Goal: Information Seeking & Learning: Learn about a topic

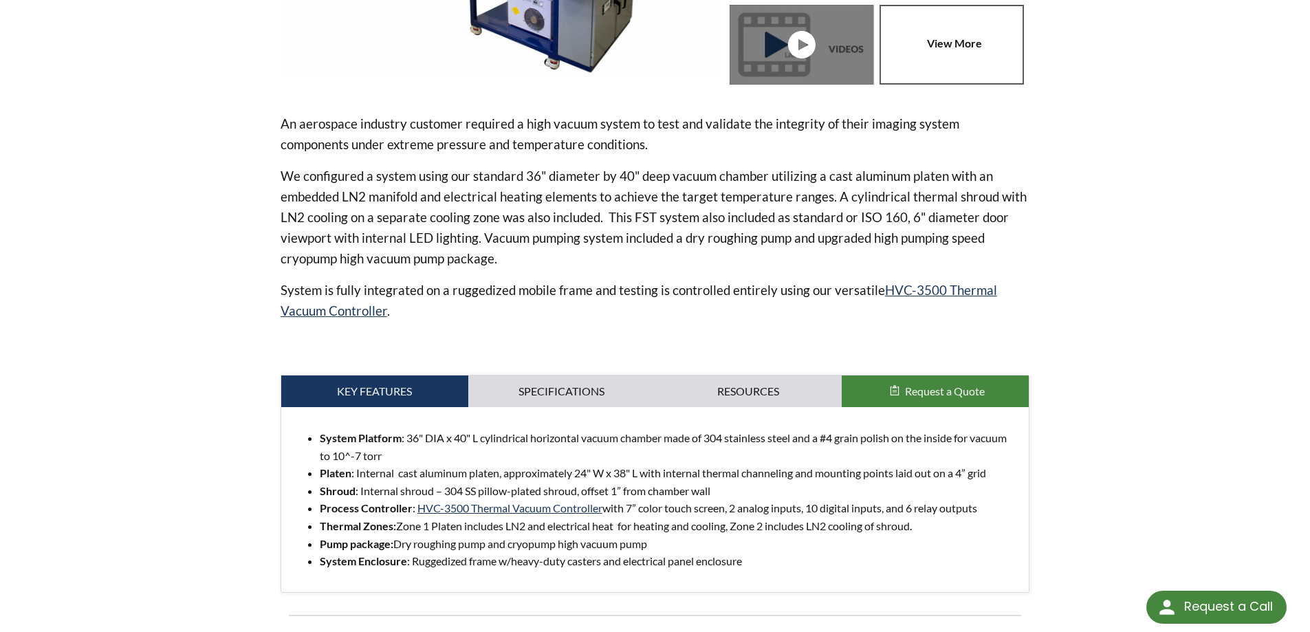
click at [793, 171] on p "We configured a system using our standard 36" diameter by 40" deep vacuum chamb…" at bounding box center [656, 217] width 750 height 103
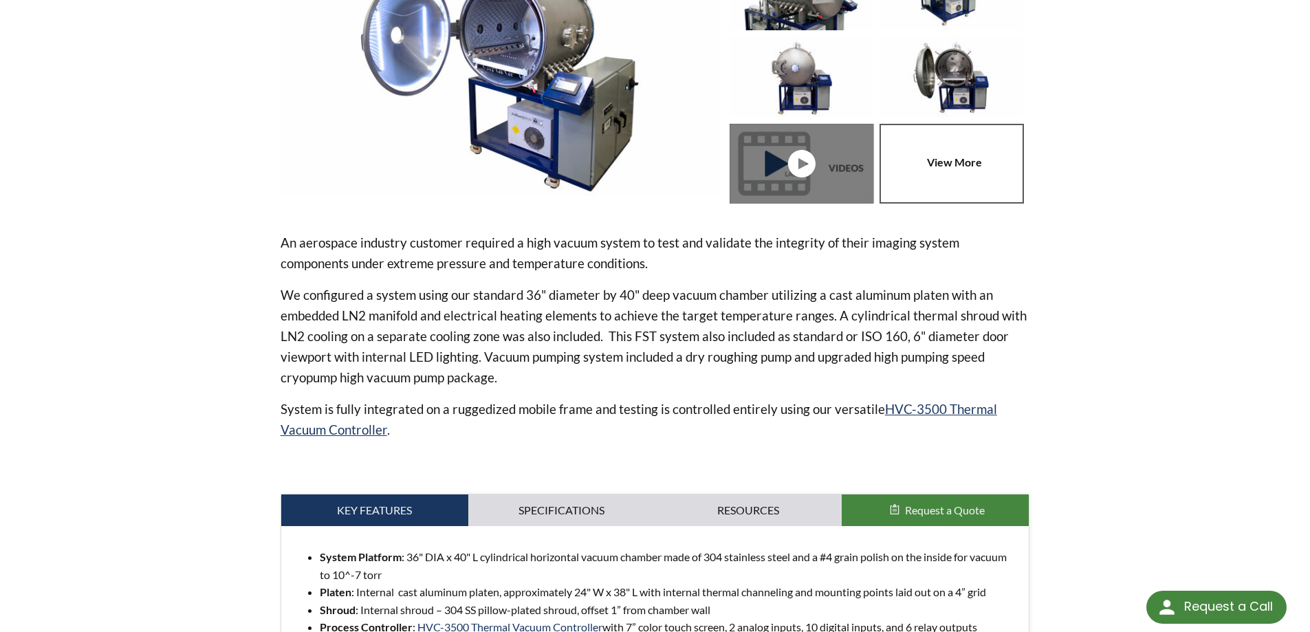
scroll to position [206, 0]
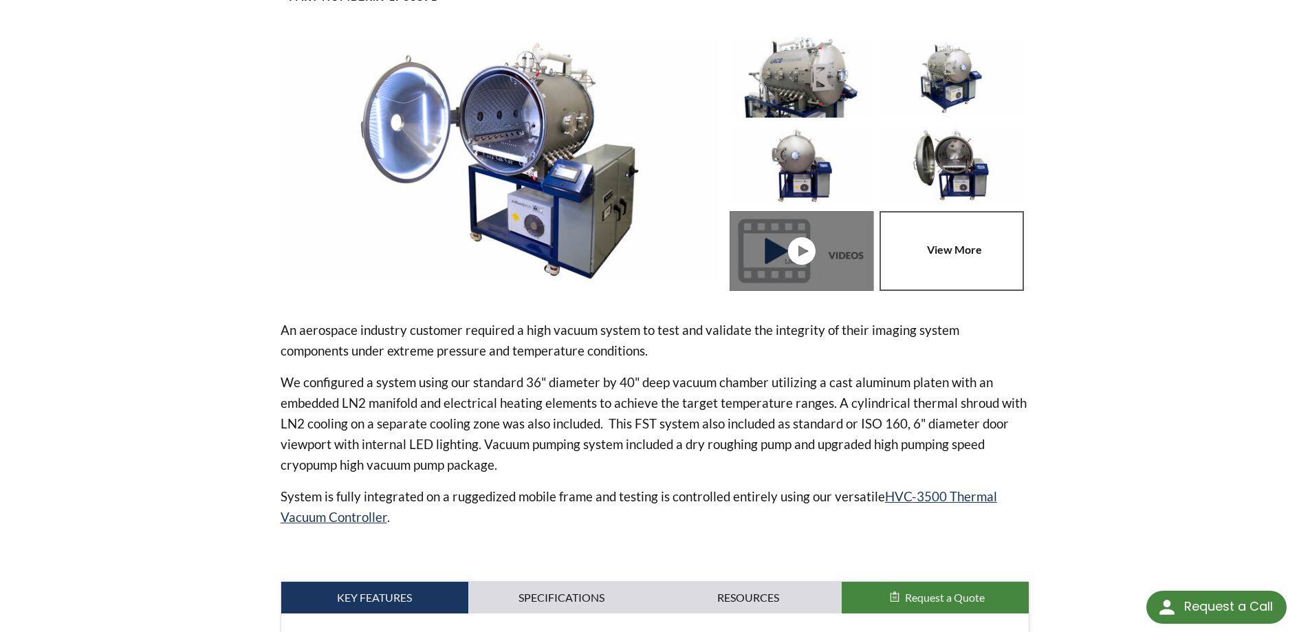
click at [439, 347] on p "An aerospace industry customer required a high vacuum system to test and valida…" at bounding box center [656, 340] width 750 height 41
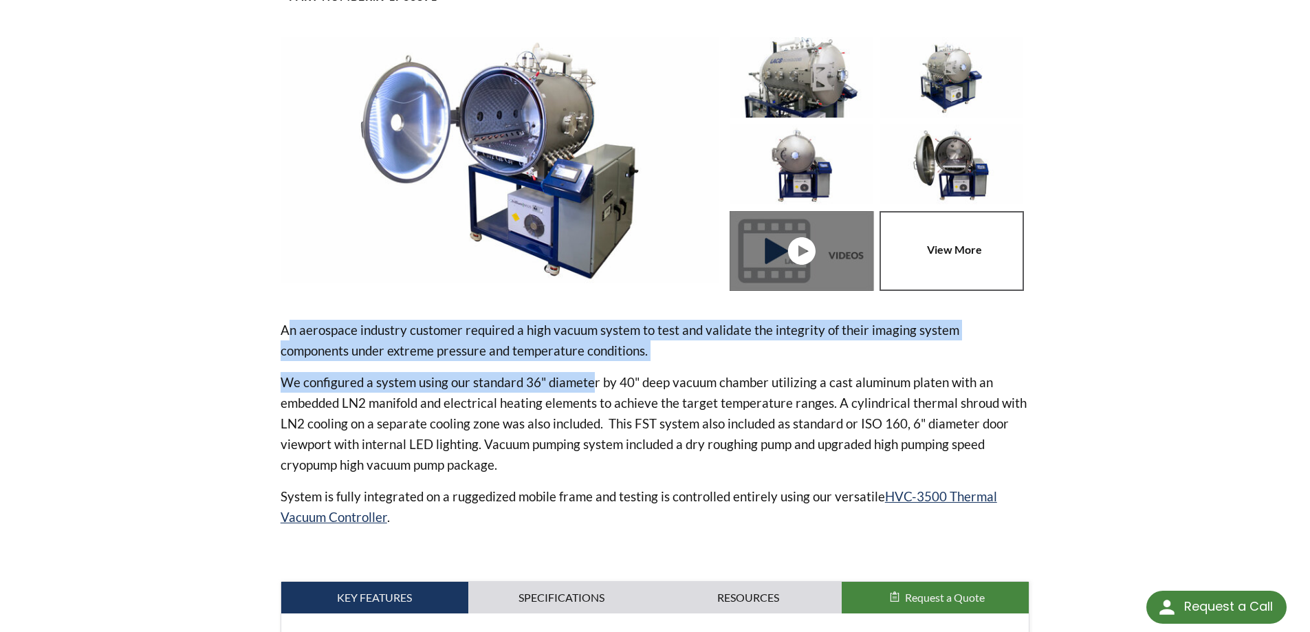
drag, startPoint x: 291, startPoint y: 334, endPoint x: 593, endPoint y: 391, distance: 307.4
click at [593, 391] on div "An aerospace industry customer required a high vacuum system to test and valida…" at bounding box center [656, 439] width 750 height 239
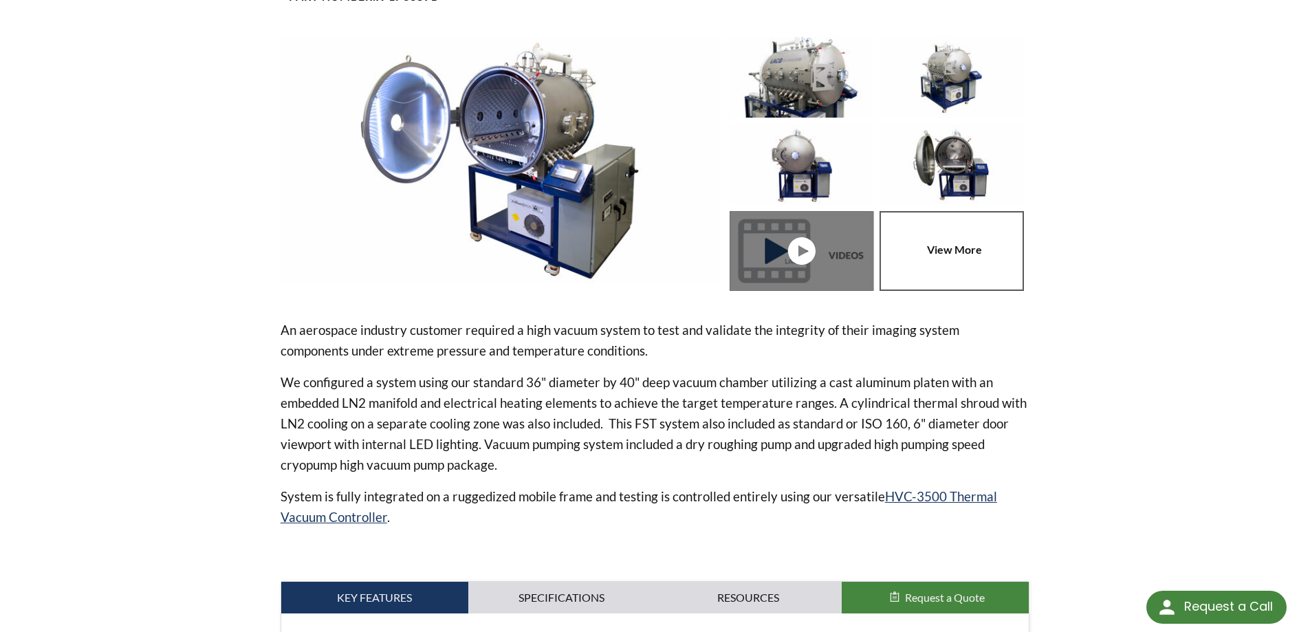
click at [732, 443] on p "We configured a system using our standard 36" diameter by 40" deep vacuum chamb…" at bounding box center [656, 423] width 750 height 103
click at [752, 431] on p "We configured a system using our standard 36" diameter by 40" deep vacuum chamb…" at bounding box center [656, 423] width 750 height 103
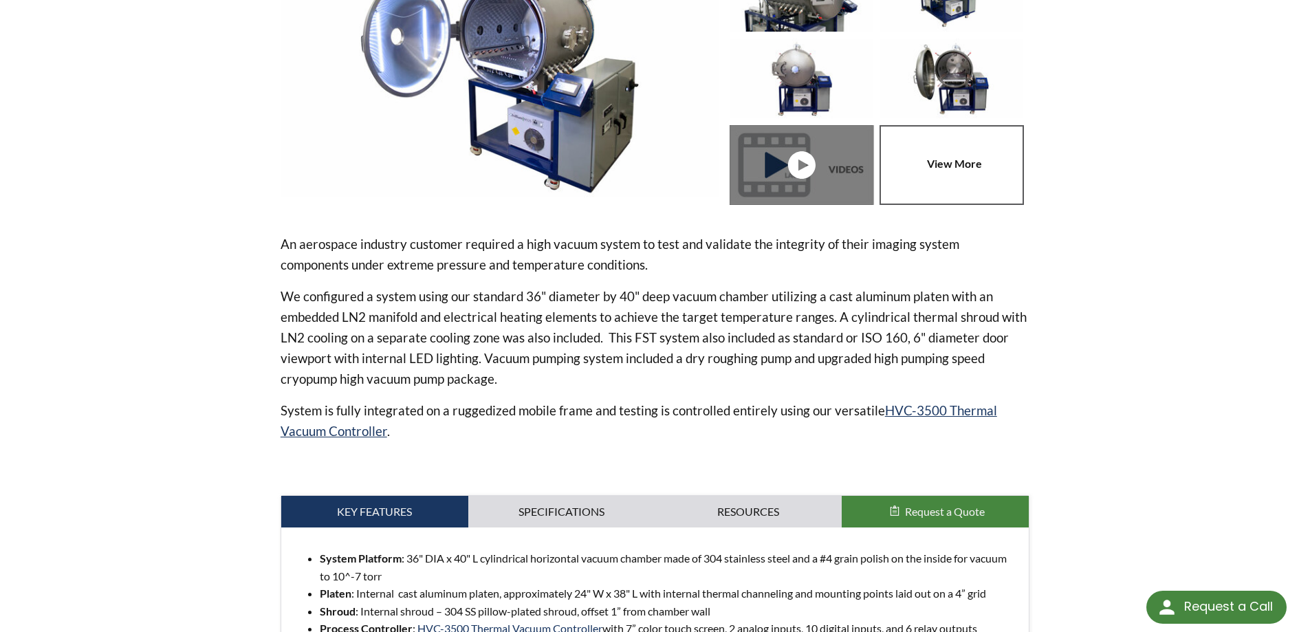
scroll to position [413, 0]
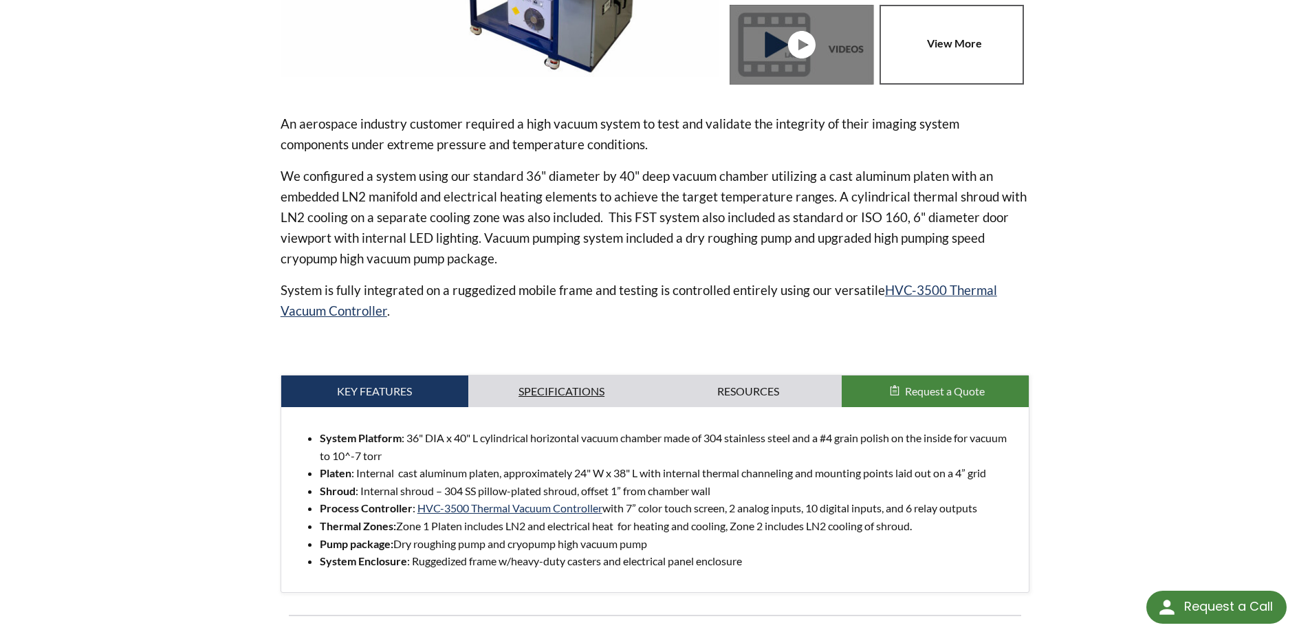
click at [552, 393] on link "Specifications" at bounding box center [561, 392] width 187 height 32
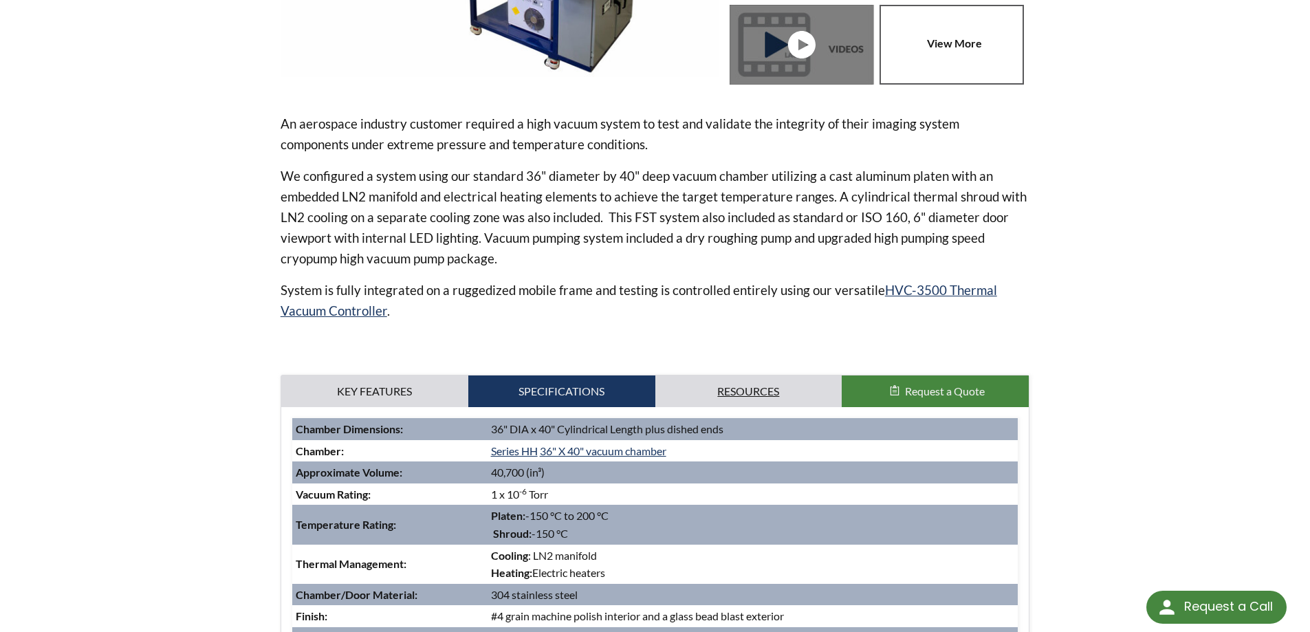
click at [747, 391] on link "Resources" at bounding box center [748, 392] width 187 height 32
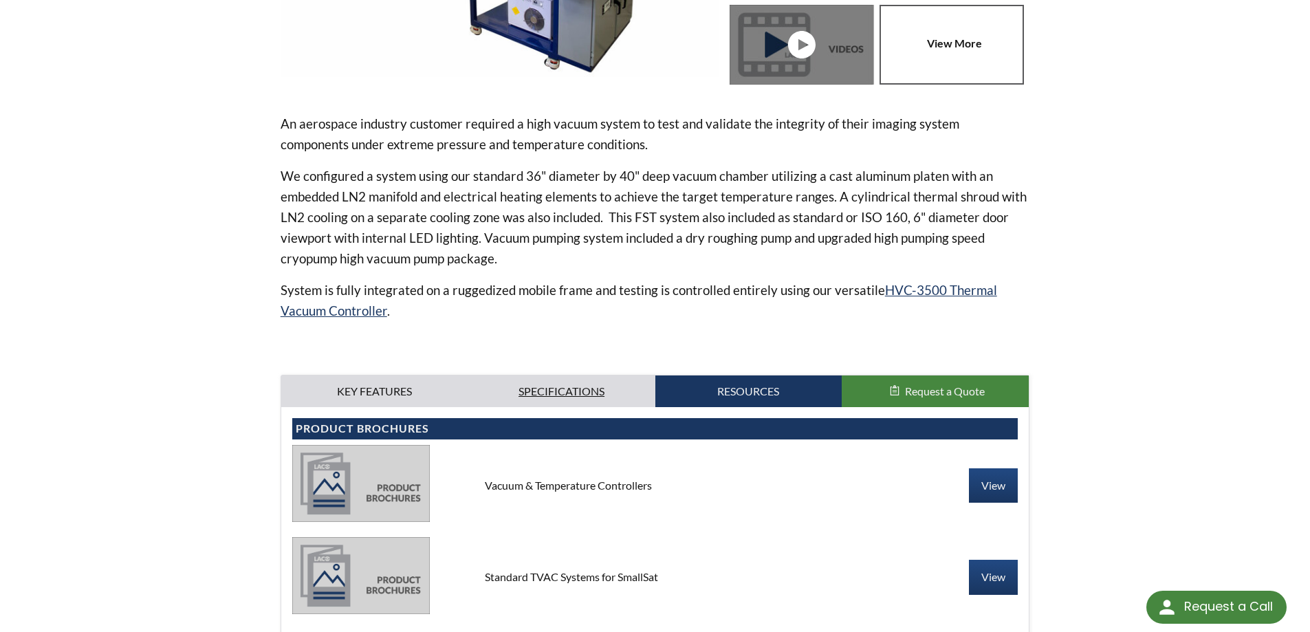
click at [504, 398] on link "Specifications" at bounding box center [561, 392] width 187 height 32
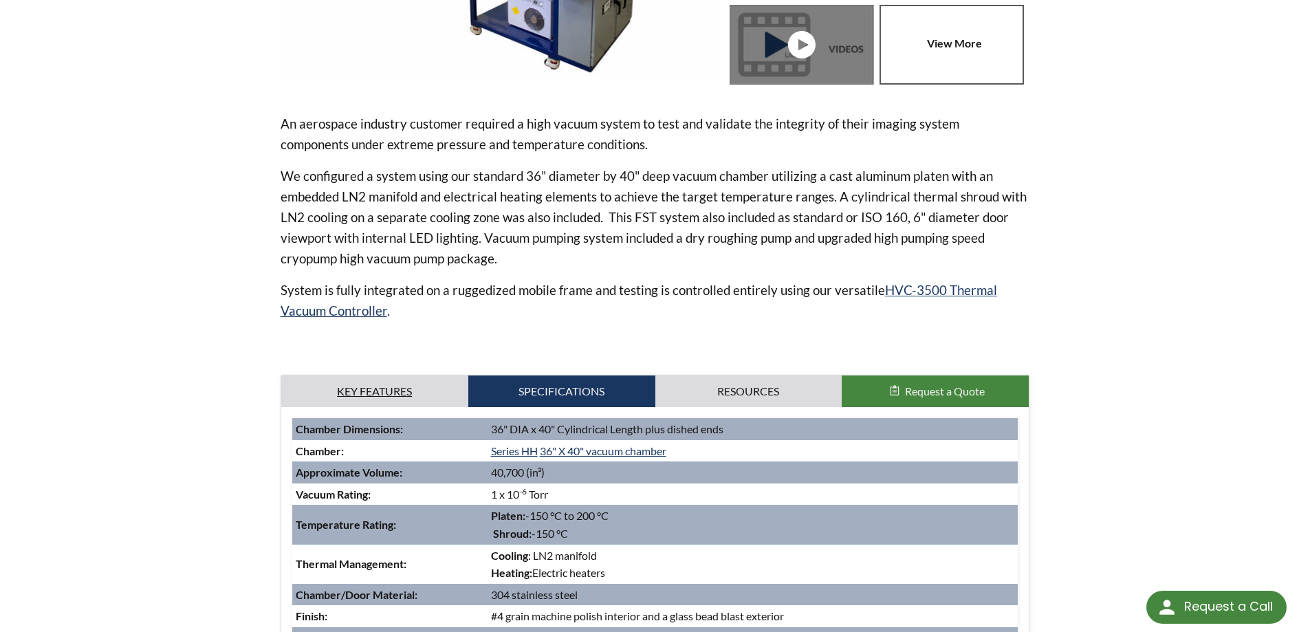
click at [366, 393] on link "Key Features" at bounding box center [374, 392] width 187 height 32
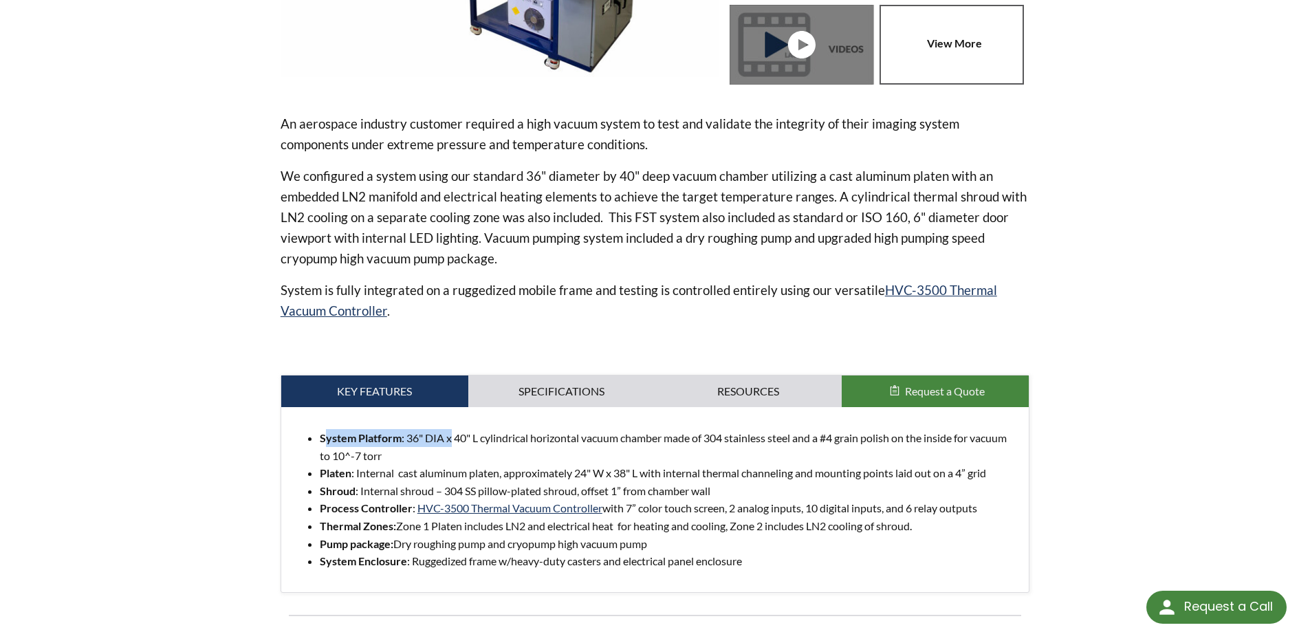
drag, startPoint x: 326, startPoint y: 441, endPoint x: 455, endPoint y: 434, distance: 128.8
click at [452, 435] on li "System Platform : 36" DIA x 40" L cylindrical horizontal vacuum chamber made of…" at bounding box center [669, 446] width 699 height 35
click at [512, 433] on li "System Platform : 36" DIA x 40" L cylindrical horizontal vacuum chamber made of…" at bounding box center [669, 446] width 699 height 35
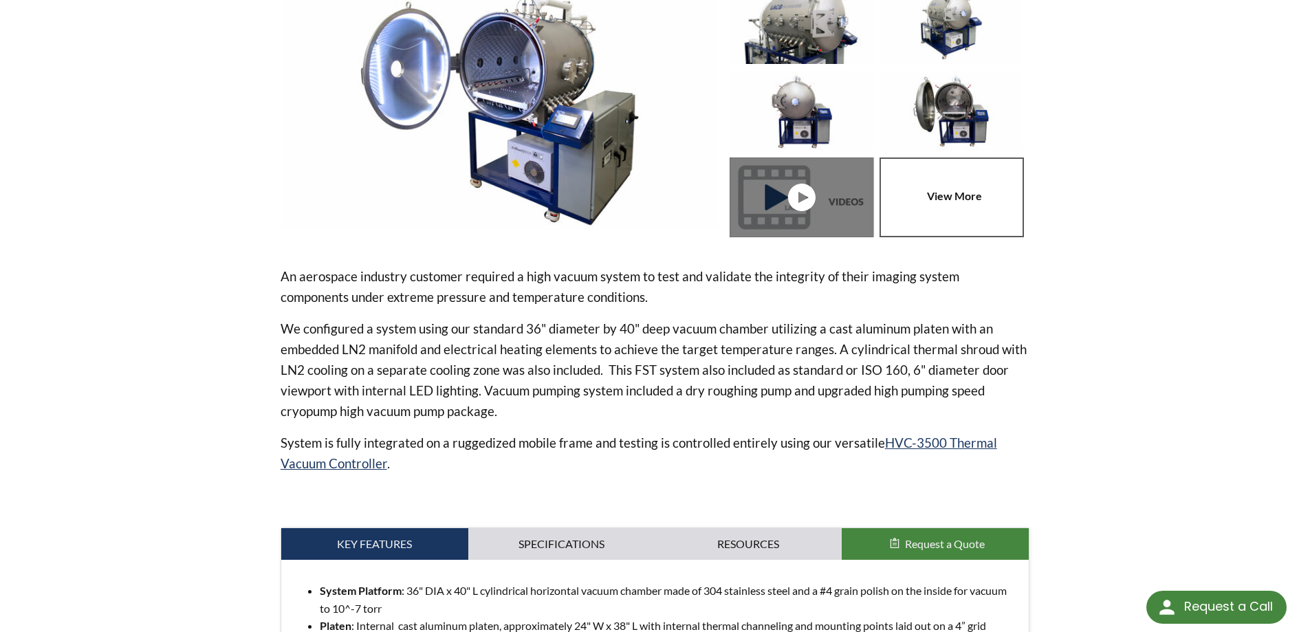
scroll to position [246, 0]
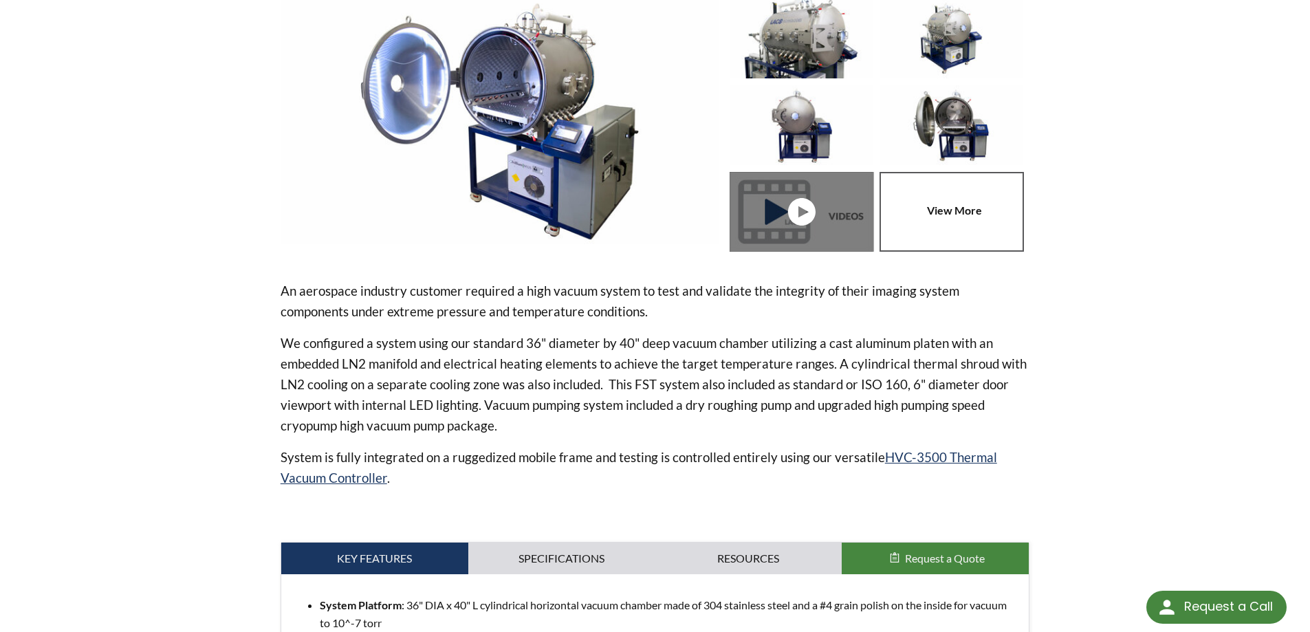
click at [522, 371] on p "We configured a system using our standard 36" diameter by 40" deep vacuum chamb…" at bounding box center [656, 384] width 750 height 103
click at [510, 296] on p "An aerospace industry customer required a high vacuum system to test and valida…" at bounding box center [656, 301] width 750 height 41
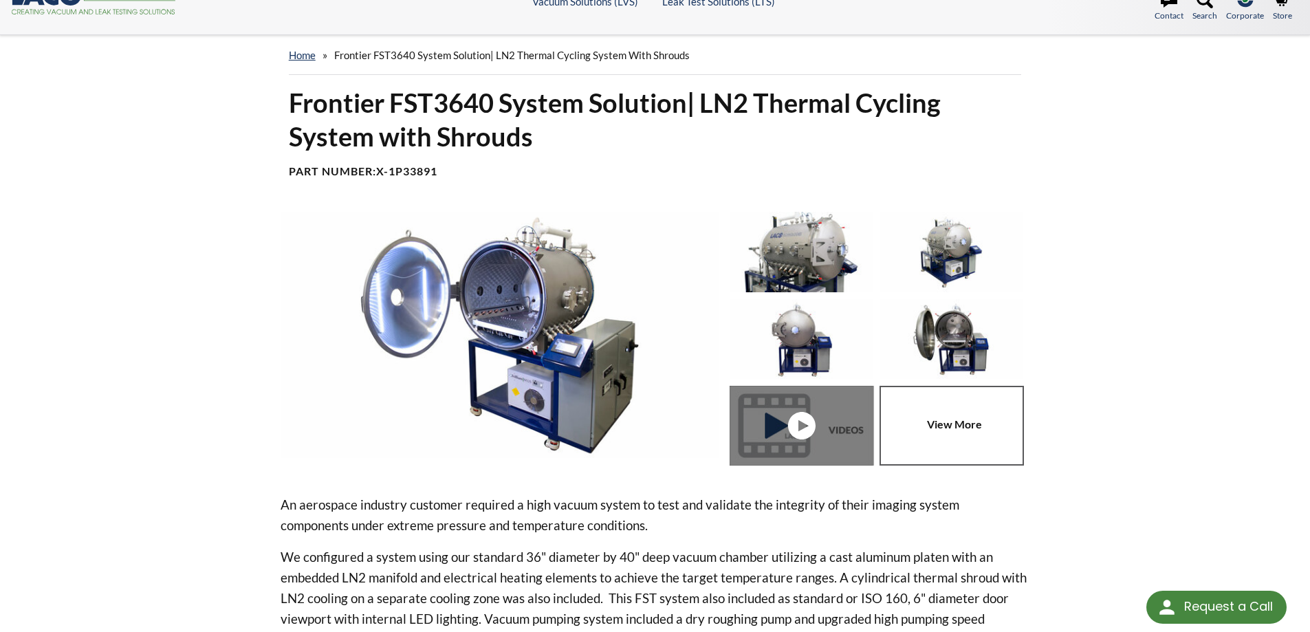
scroll to position [0, 0]
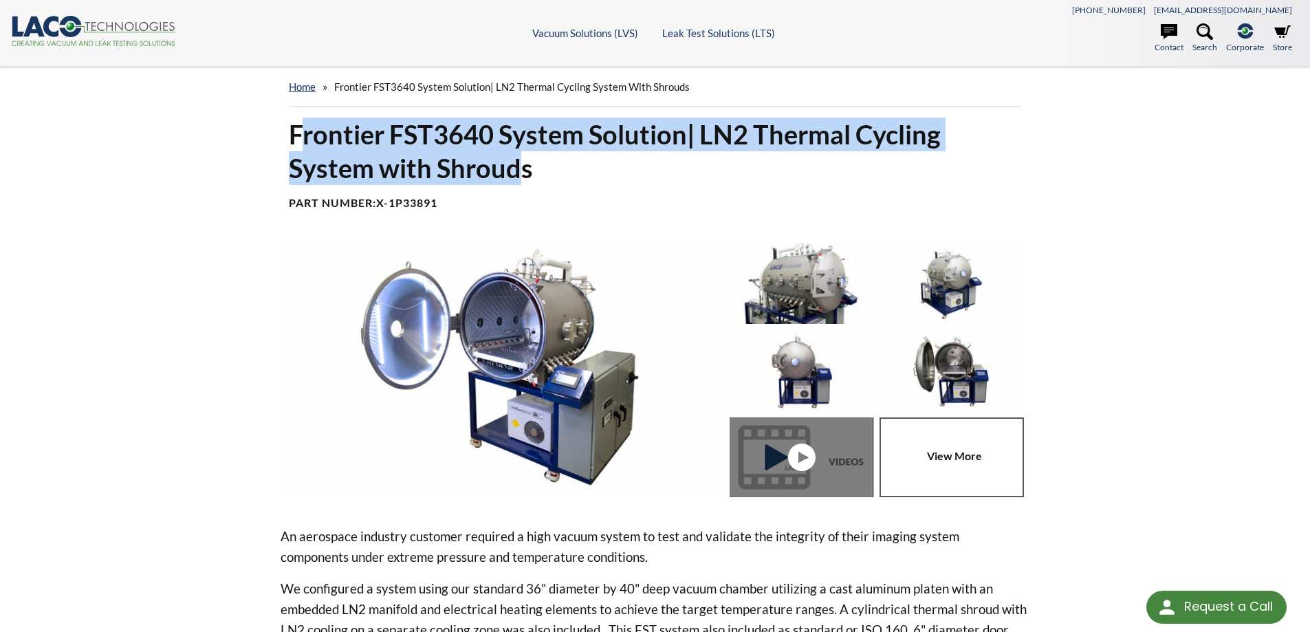
drag, startPoint x: 521, startPoint y: 173, endPoint x: 302, endPoint y: 134, distance: 222.7
click at [302, 134] on h1 "Frontier FST3640 System Solution| LN2 Thermal Cycling System with Shrouds" at bounding box center [655, 152] width 733 height 68
drag, startPoint x: 308, startPoint y: 135, endPoint x: 524, endPoint y: 158, distance: 217.1
click at [524, 158] on h1 "Frontier FST3640 System Solution| LN2 Thermal Cycling System with Shrouds" at bounding box center [655, 152] width 733 height 68
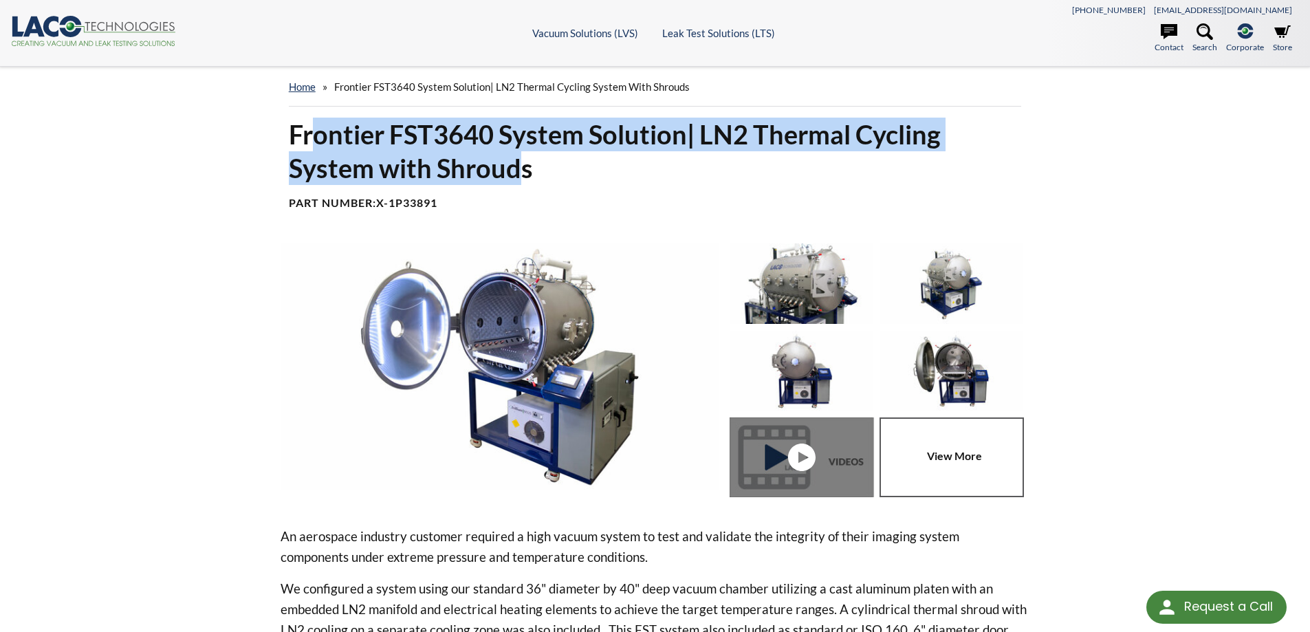
click at [524, 162] on h1 "Frontier FST3640 System Solution| LN2 Thermal Cycling System with Shrouds" at bounding box center [655, 152] width 733 height 68
drag, startPoint x: 522, startPoint y: 168, endPoint x: 305, endPoint y: 129, distance: 220.0
click at [305, 129] on h1 "Frontier FST3640 System Solution| LN2 Thermal Cycling System with Shrouds" at bounding box center [655, 152] width 733 height 68
click at [446, 166] on h1 "Frontier FST3640 System Solution| LN2 Thermal Cycling System with Shrouds" at bounding box center [655, 152] width 733 height 68
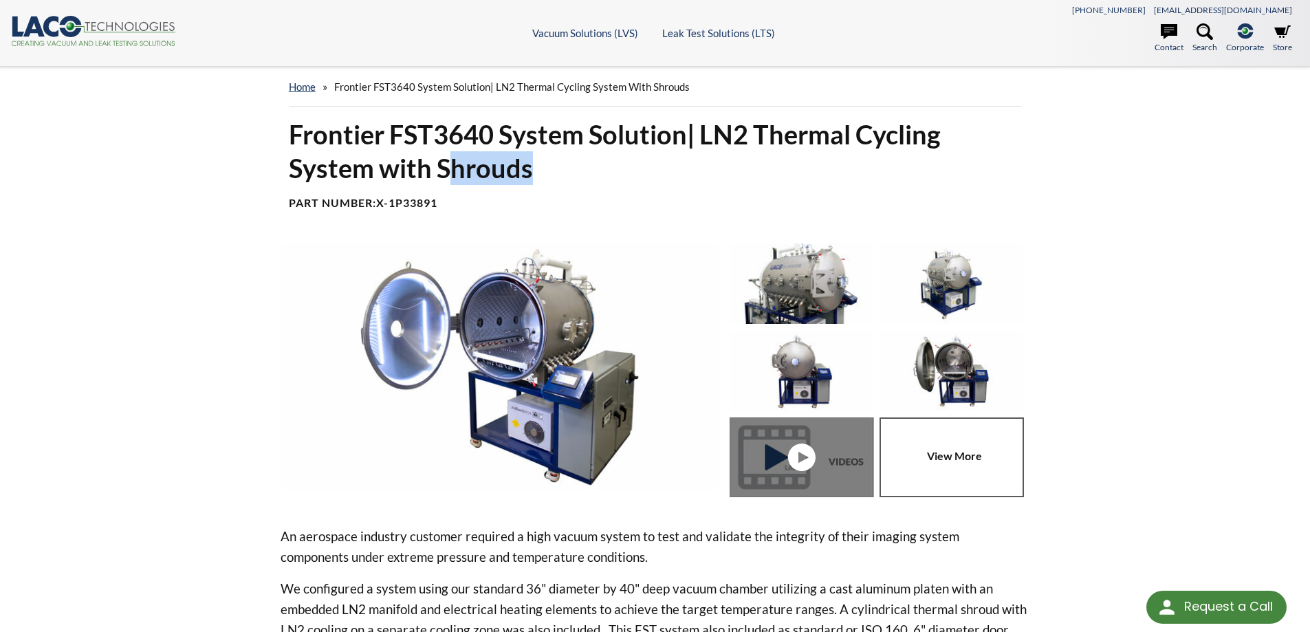
drag, startPoint x: 450, startPoint y: 168, endPoint x: 531, endPoint y: 174, distance: 80.7
click at [531, 174] on h1 "Frontier FST3640 System Solution| LN2 Thermal Cycling System with Shrouds" at bounding box center [655, 152] width 733 height 68
click at [589, 138] on h1 "Frontier FST3640 System Solution| LN2 Thermal Cycling System with Shrouds" at bounding box center [655, 152] width 733 height 68
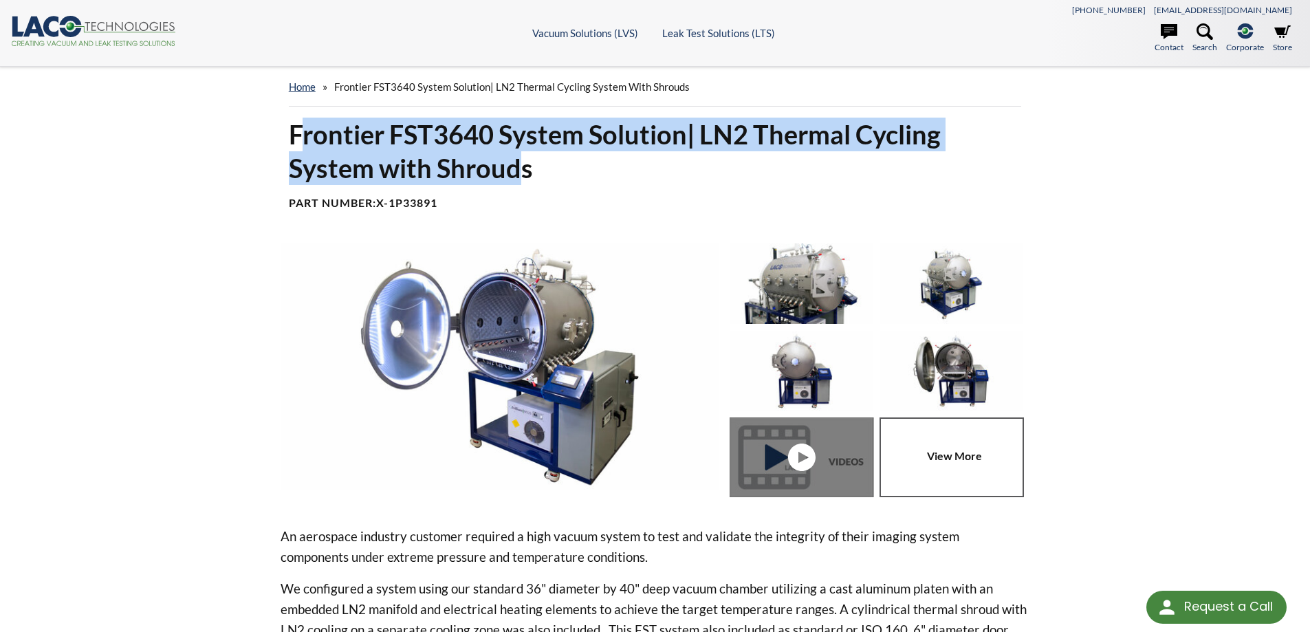
drag, startPoint x: 305, startPoint y: 138, endPoint x: 521, endPoint y: 167, distance: 217.2
click at [521, 167] on h1 "Frontier FST3640 System Solution| LN2 Thermal Cycling System with Shrouds" at bounding box center [655, 152] width 733 height 68
click at [590, 129] on h1 "Frontier FST3640 System Solution| LN2 Thermal Cycling System with Shrouds" at bounding box center [655, 152] width 733 height 68
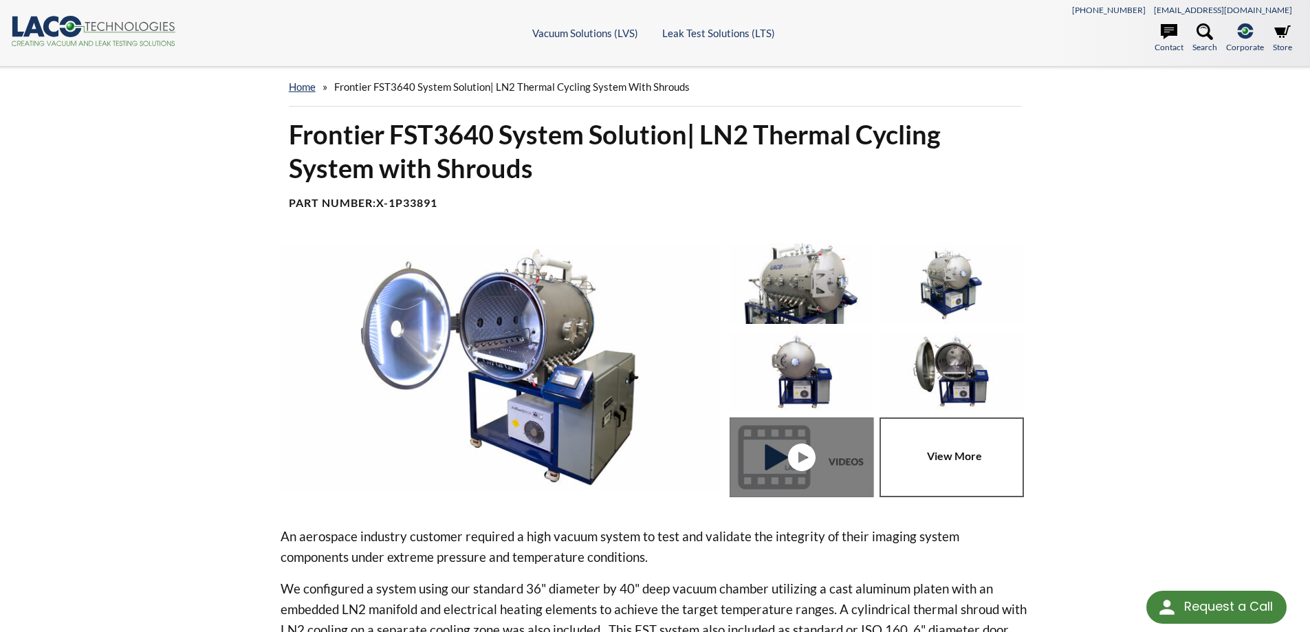
click at [334, 131] on h1 "Frontier FST3640 System Solution| LN2 Thermal Cycling System with Shrouds" at bounding box center [655, 152] width 733 height 68
